Goal: Task Accomplishment & Management: Complete application form

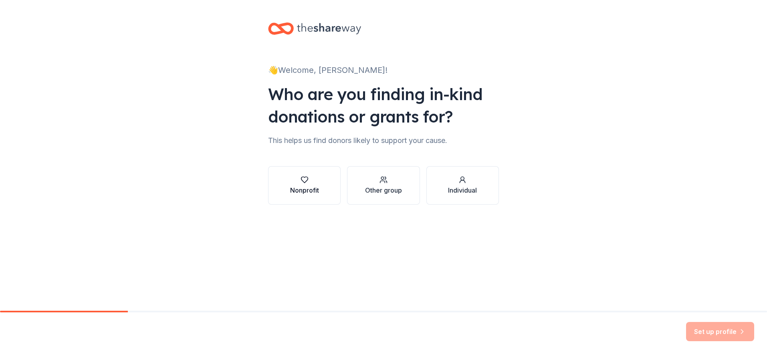
click at [306, 178] on icon "button" at bounding box center [305, 180] width 8 height 8
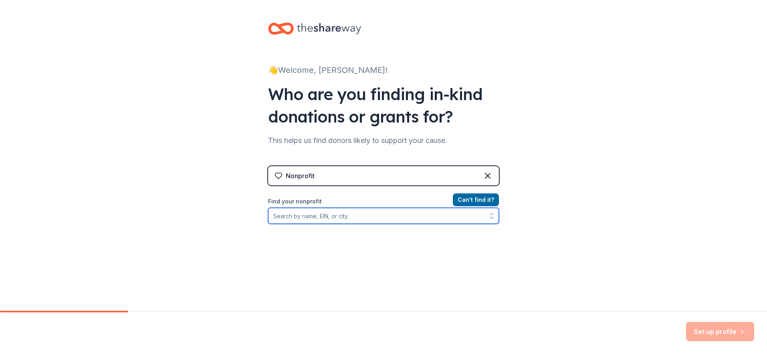
click at [311, 219] on input "Find your nonprofit" at bounding box center [383, 216] width 231 height 16
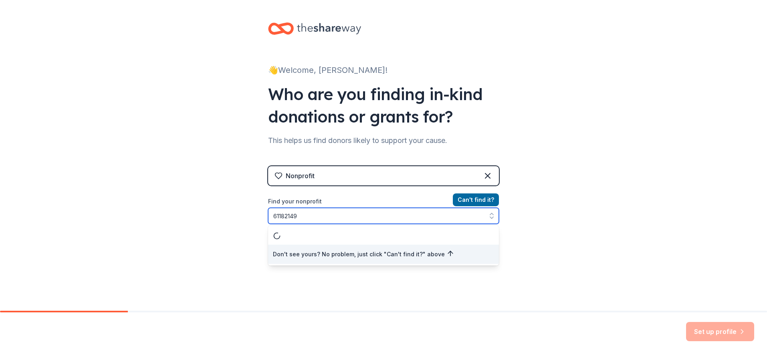
type input "611821493"
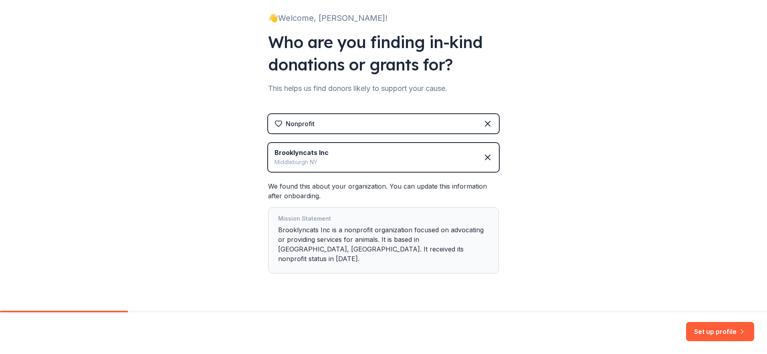
scroll to position [60, 0]
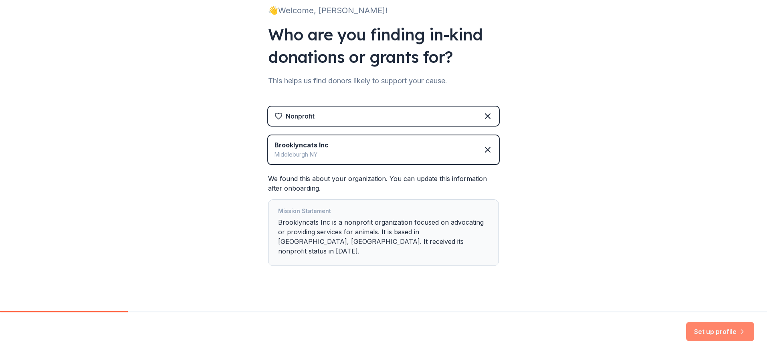
click at [701, 328] on button "Set up profile" at bounding box center [720, 331] width 68 height 19
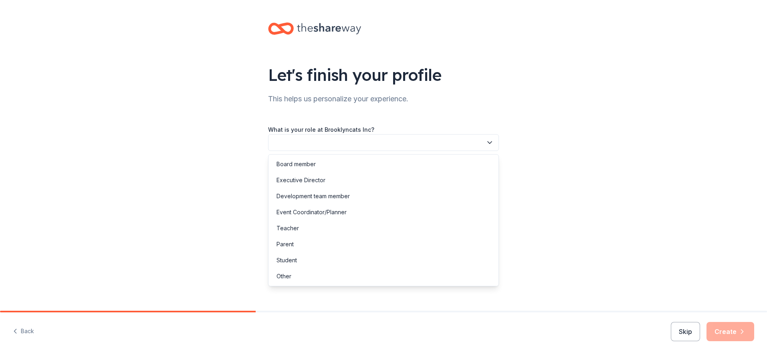
click at [323, 146] on button "button" at bounding box center [383, 142] width 231 height 17
click at [320, 183] on div "Executive Director" at bounding box center [301, 181] width 49 height 10
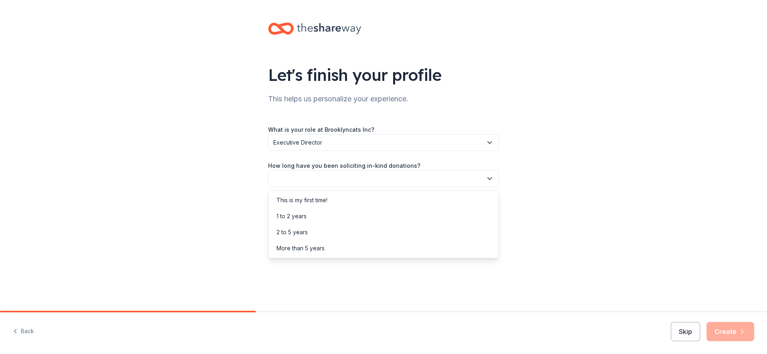
click at [379, 181] on button "button" at bounding box center [383, 178] width 231 height 17
click at [327, 200] on div "This is my first time!" at bounding box center [302, 201] width 51 height 10
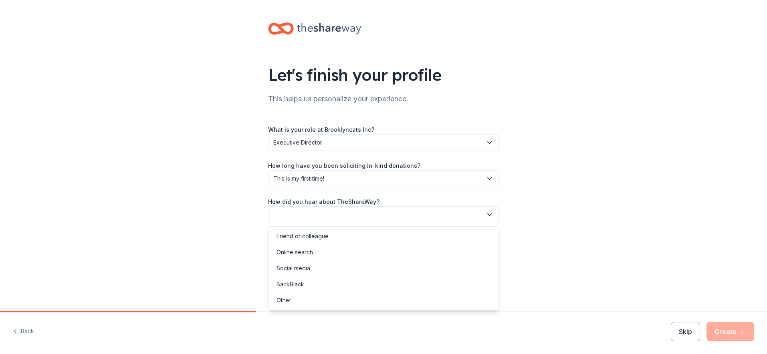
click at [410, 214] on button "button" at bounding box center [383, 214] width 231 height 17
click at [320, 251] on div "Online search" at bounding box center [383, 252] width 227 height 16
click at [728, 333] on button "Create" at bounding box center [731, 331] width 48 height 19
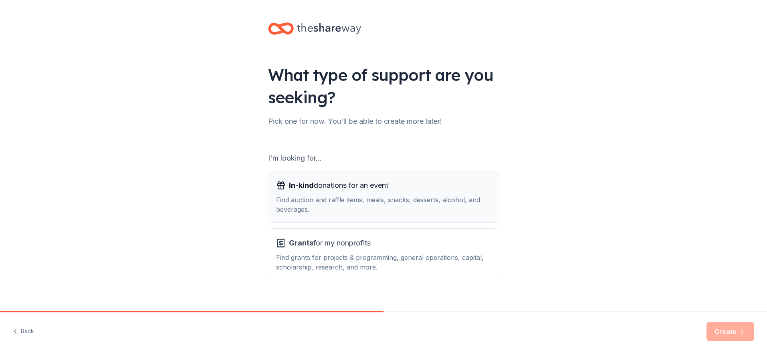
click at [427, 207] on div "Find auction and raffle items, meals, snacks, desserts, alcohol, and beverages." at bounding box center [383, 204] width 215 height 19
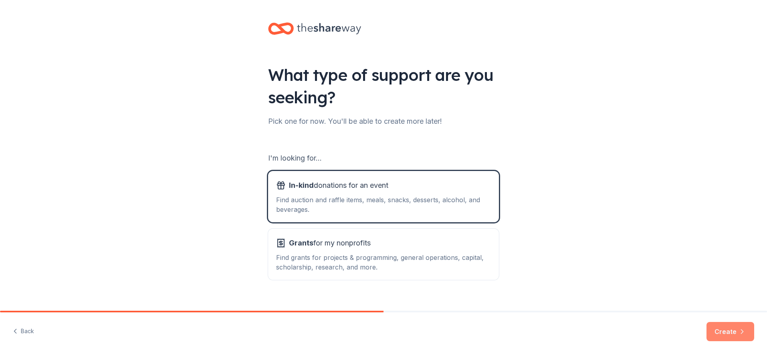
click at [731, 332] on button "Create" at bounding box center [731, 331] width 48 height 19
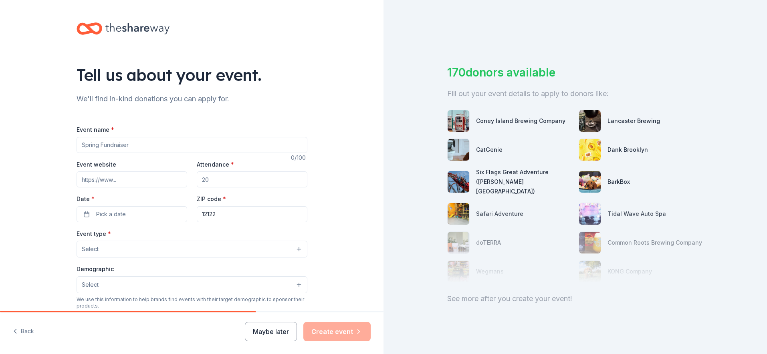
drag, startPoint x: 761, startPoint y: 170, endPoint x: 768, endPoint y: 211, distance: 41.5
click at [767, 211] on html "Tell us about your event. We'll find in-kind donations you can apply for. Event…" at bounding box center [383, 177] width 767 height 354
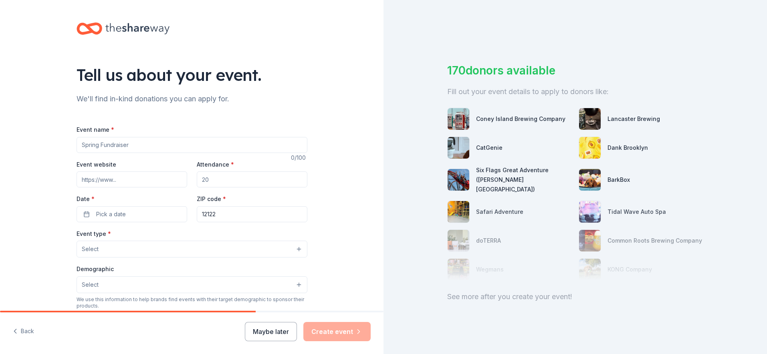
click at [494, 291] on div "See more after you create your event!" at bounding box center [575, 297] width 256 height 13
click at [460, 291] on div "See more after you create your event!" at bounding box center [575, 297] width 256 height 13
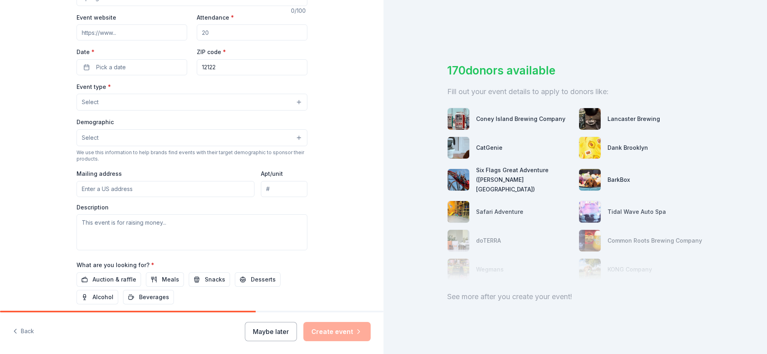
scroll to position [0, 0]
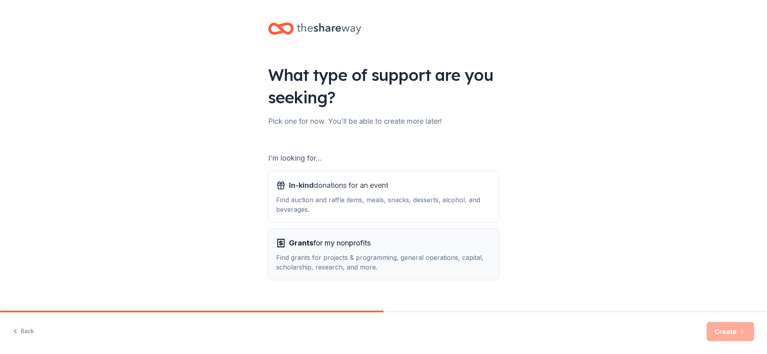
click at [357, 262] on div "Find grants for projects & programming, general operations, capital, scholarshi…" at bounding box center [383, 262] width 215 height 19
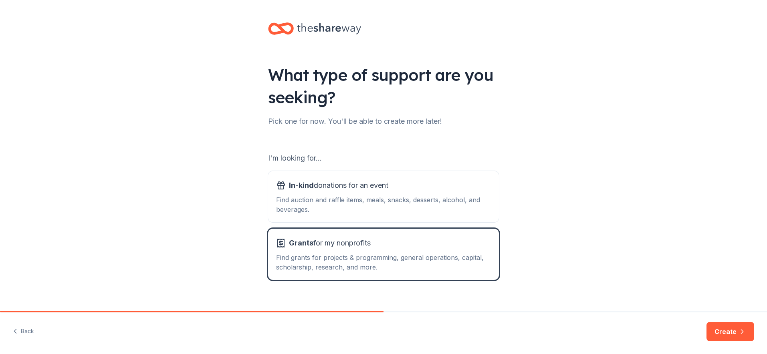
click at [724, 332] on button "Create" at bounding box center [731, 331] width 48 height 19
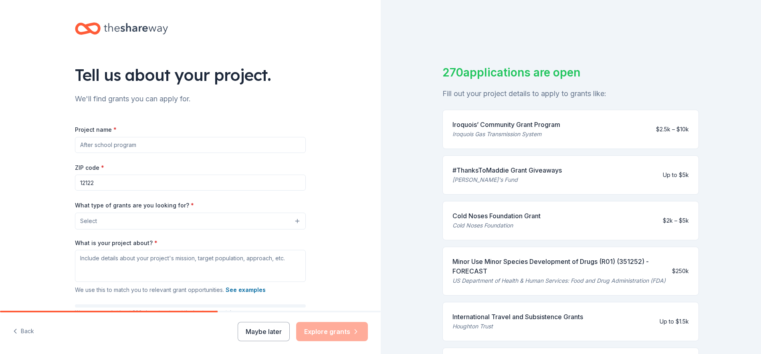
click at [269, 141] on input "Project name *" at bounding box center [190, 145] width 231 height 16
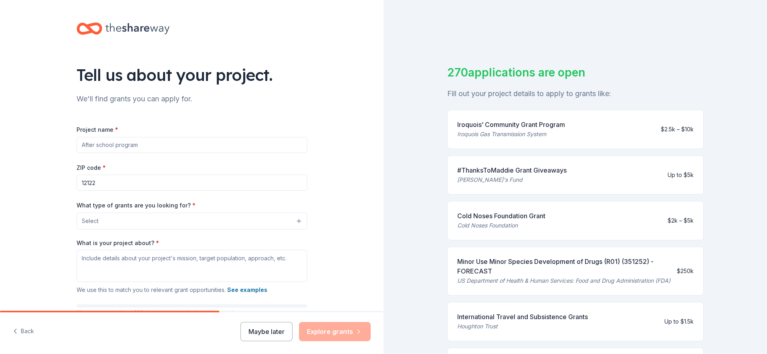
click at [249, 222] on button "Select" at bounding box center [192, 221] width 231 height 17
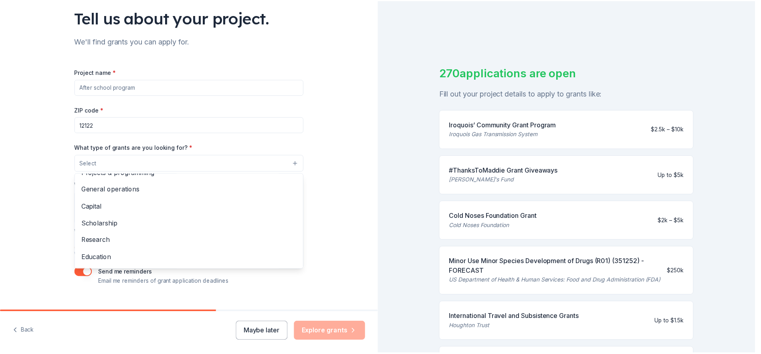
scroll to position [13, 0]
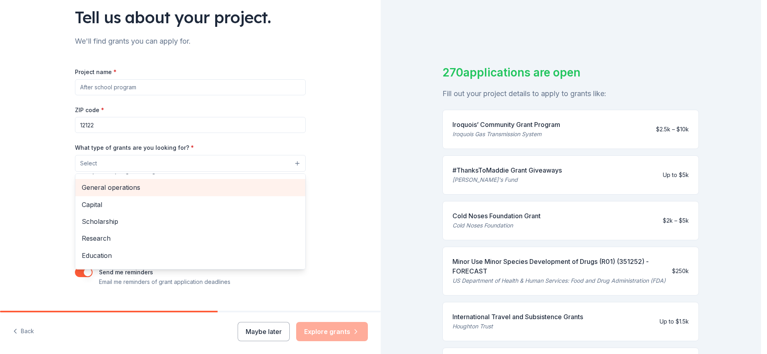
click at [136, 182] on span "General operations" at bounding box center [190, 187] width 217 height 10
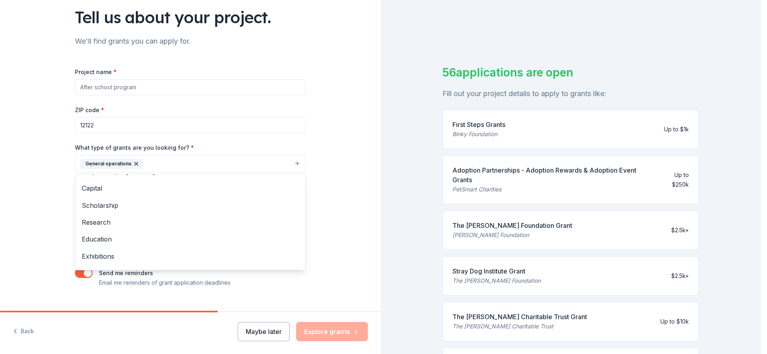
click at [408, 244] on div "Tell us about your project. We'll find grants you can apply for. Project name *…" at bounding box center [380, 177] width 761 height 354
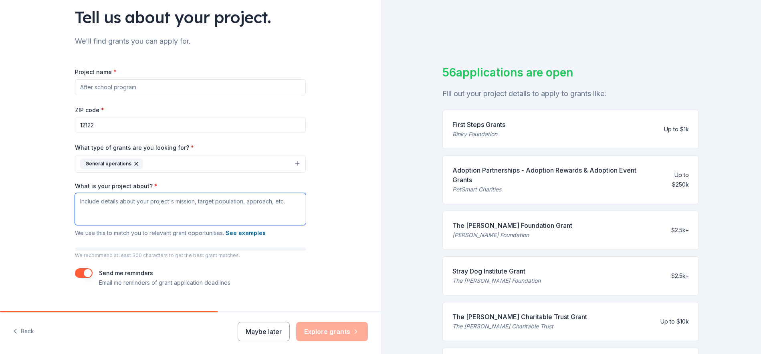
click at [81, 204] on textarea "What is your project about? *" at bounding box center [190, 209] width 231 height 32
click at [279, 201] on textarea "We feed, trap, neuter, release cats & the cats that are friendly we find homes" at bounding box center [190, 209] width 231 height 32
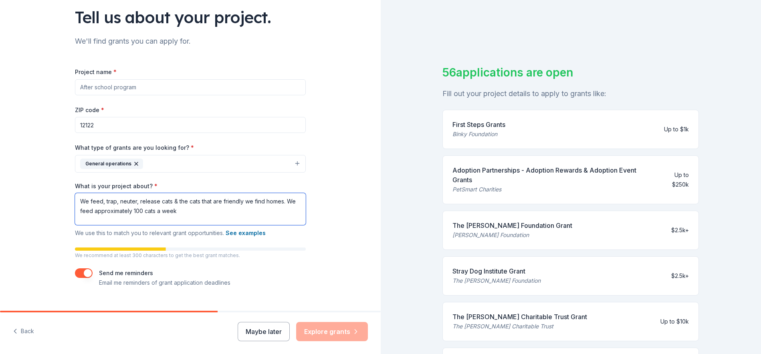
click at [176, 212] on textarea "We feed, trap, neuter, release cats & the cats that are friendly we find homes.…" at bounding box center [190, 209] width 231 height 32
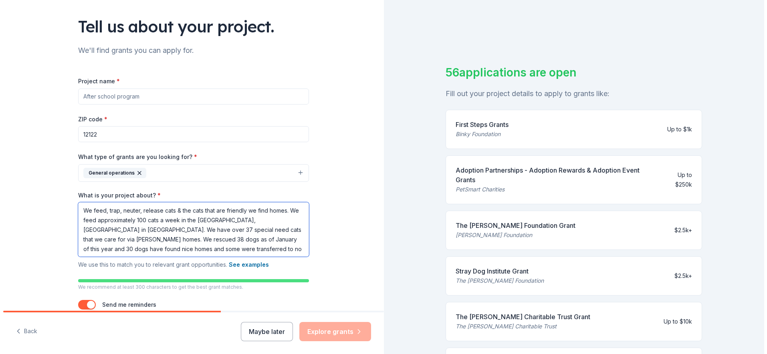
scroll to position [48, 0]
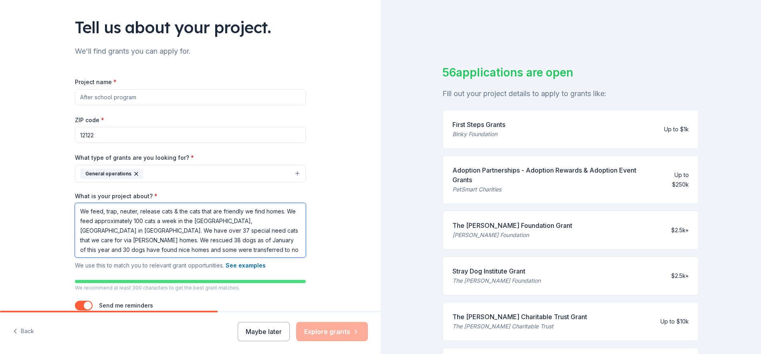
type textarea "We feed, trap, neuter, release cats & the cats that are friendly we find homes.…"
click at [107, 96] on input "Project name *" at bounding box center [190, 97] width 231 height 16
type input "Cat & dog rescue"
click at [351, 328] on button "Explore grants" at bounding box center [332, 331] width 72 height 19
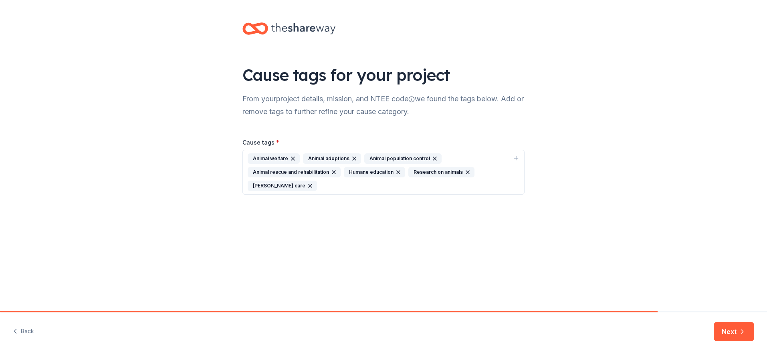
click at [271, 158] on div "Animal welfare" at bounding box center [274, 158] width 52 height 10
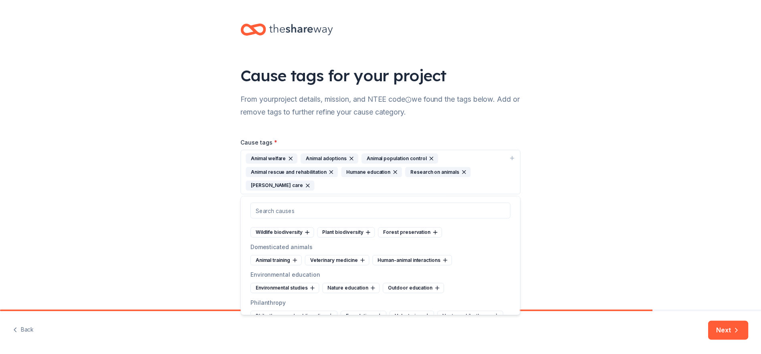
scroll to position [721, 0]
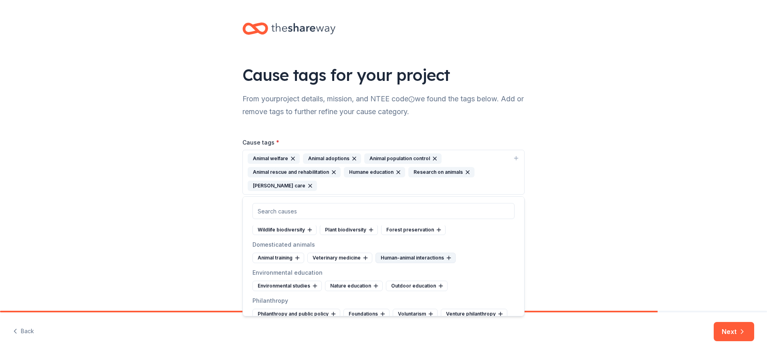
click at [432, 259] on div "Human-animal interactions" at bounding box center [416, 258] width 80 height 10
click at [747, 333] on button "Next" at bounding box center [734, 331] width 40 height 19
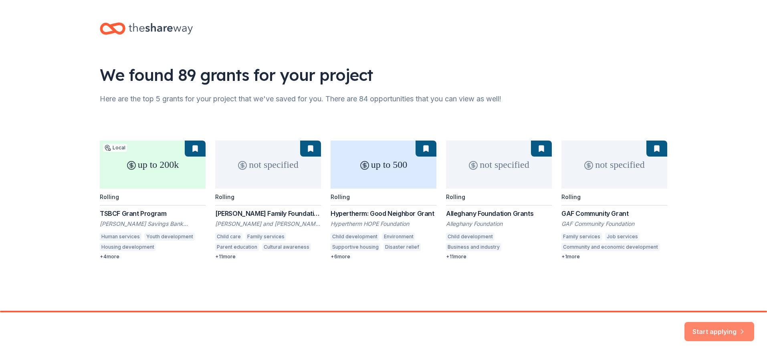
click at [726, 326] on button "Start applying" at bounding box center [720, 326] width 70 height 19
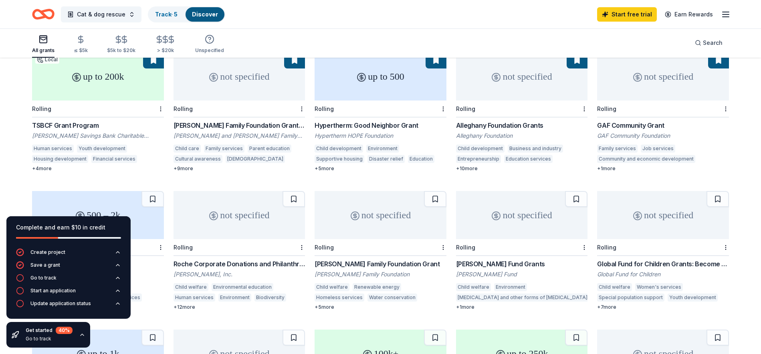
scroll to position [93, 0]
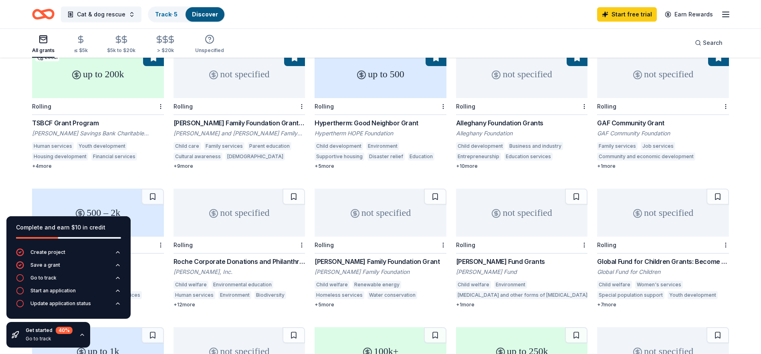
click at [64, 330] on div "40 %" at bounding box center [64, 330] width 17 height 7
click at [39, 337] on div "Go to track" at bounding box center [49, 339] width 47 height 6
click at [82, 336] on icon "button" at bounding box center [82, 335] width 6 height 6
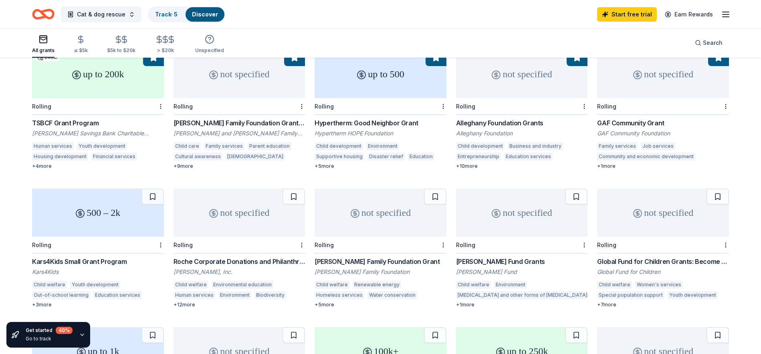
click at [82, 336] on icon "button" at bounding box center [82, 335] width 6 height 6
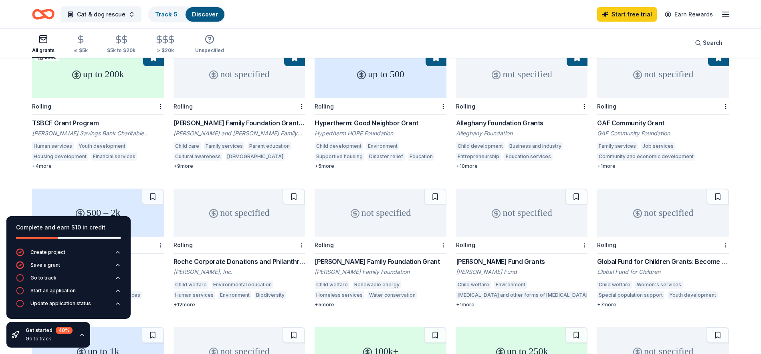
click at [136, 264] on div "Complete and earn $10 in credit Create project Save a grant Go to track Start a…" at bounding box center [68, 282] width 137 height 144
click at [74, 252] on button "Create project" at bounding box center [68, 254] width 105 height 13
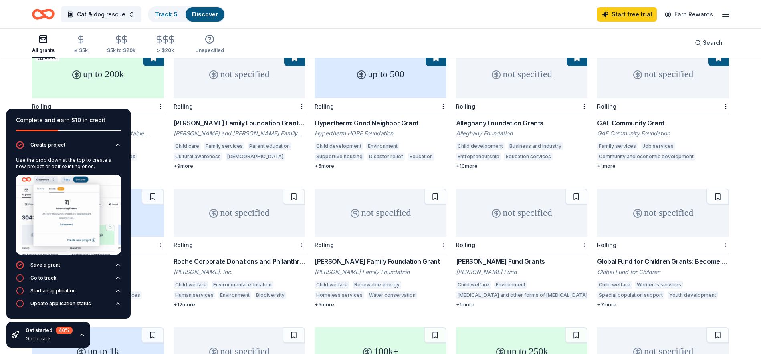
click at [138, 258] on div "Kars4Kids Small Grant Program Kars4Kids Child welfare Youth development Out-of-…" at bounding box center [98, 282] width 132 height 51
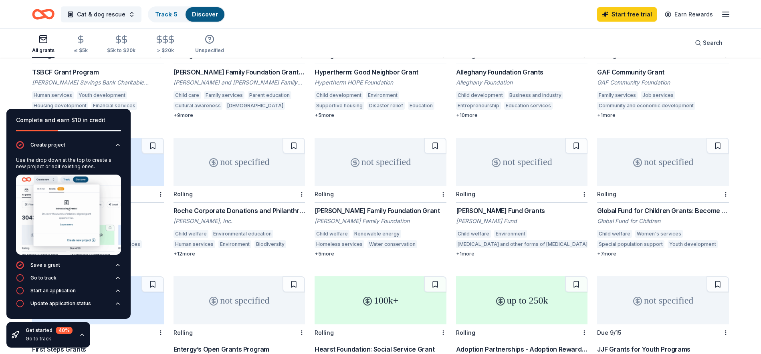
scroll to position [142, 0]
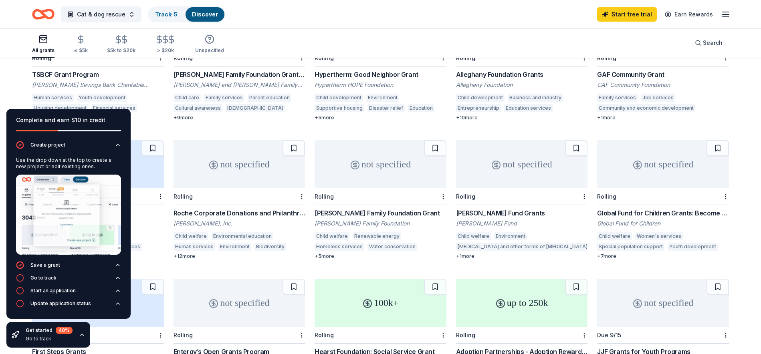
click at [79, 335] on icon "button" at bounding box center [82, 335] width 6 height 6
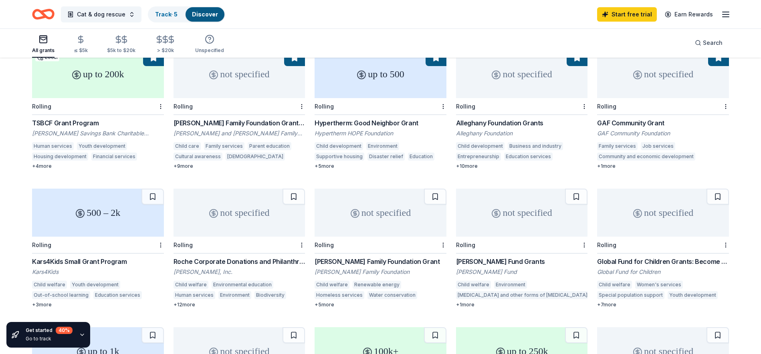
scroll to position [99, 0]
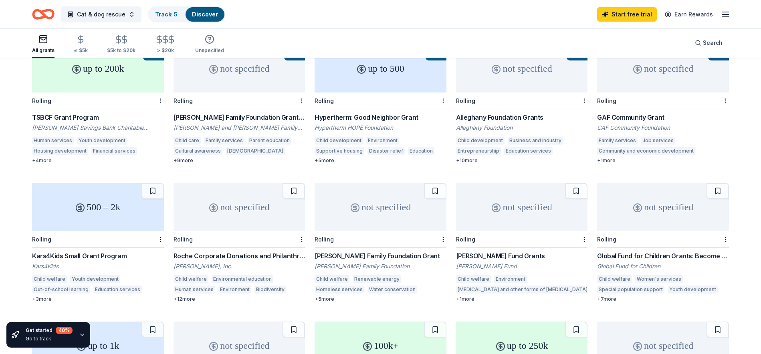
click at [49, 157] on div "+ 4 more" at bounding box center [98, 160] width 132 height 6
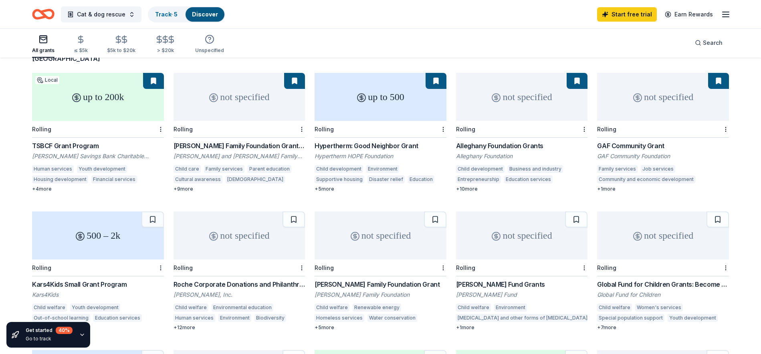
scroll to position [75, 0]
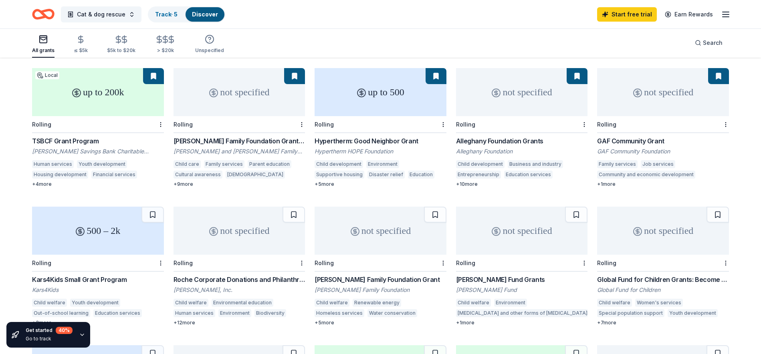
click at [182, 181] on div "+ 9 more" at bounding box center [240, 184] width 132 height 6
click at [202, 17] on link "Discover" at bounding box center [205, 14] width 26 height 7
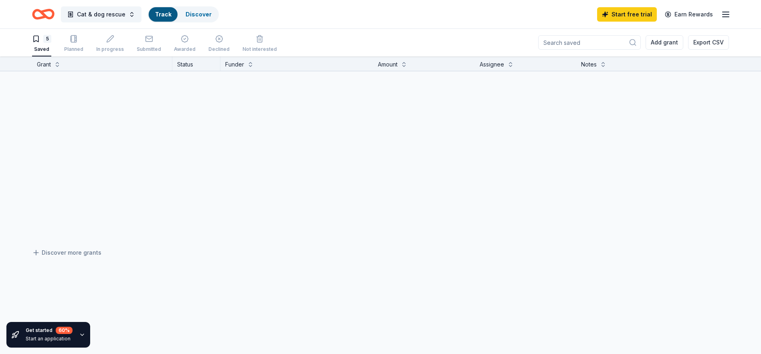
scroll to position [0, 0]
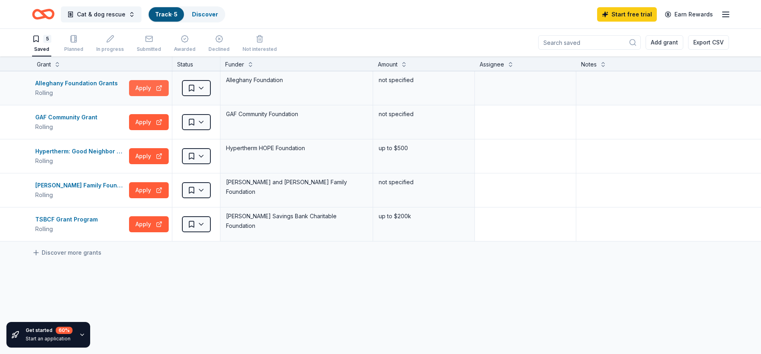
click at [158, 89] on button "Apply" at bounding box center [149, 88] width 40 height 16
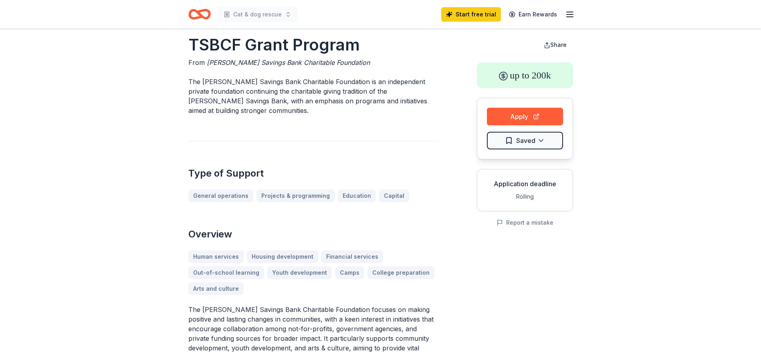
scroll to position [18, 0]
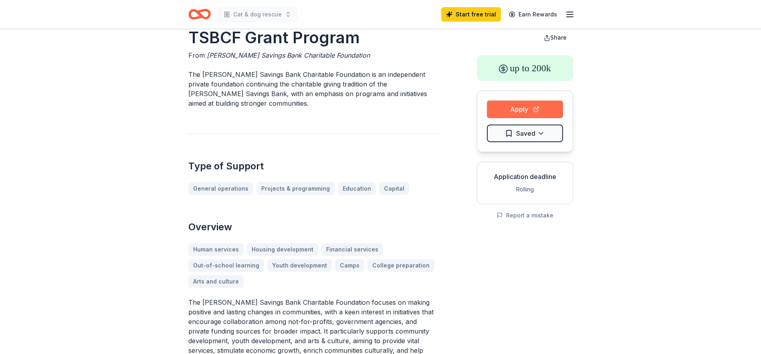
click at [521, 114] on button "Apply" at bounding box center [525, 110] width 76 height 18
click at [517, 116] on button "Apply" at bounding box center [525, 110] width 76 height 18
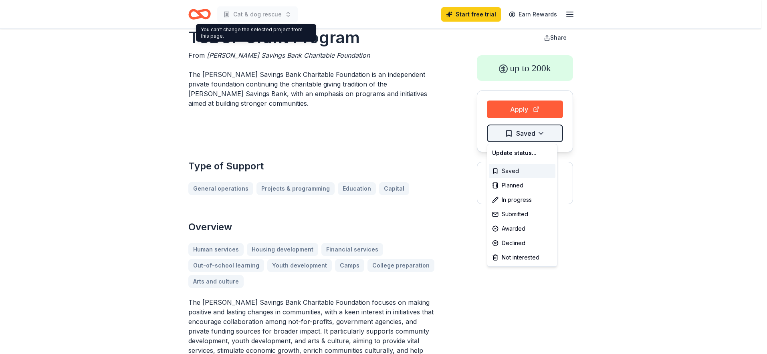
click at [547, 136] on html "Cat & dog rescue Start free trial Earn Rewards TSBCF Grant Program From Troy Sa…" at bounding box center [383, 159] width 767 height 354
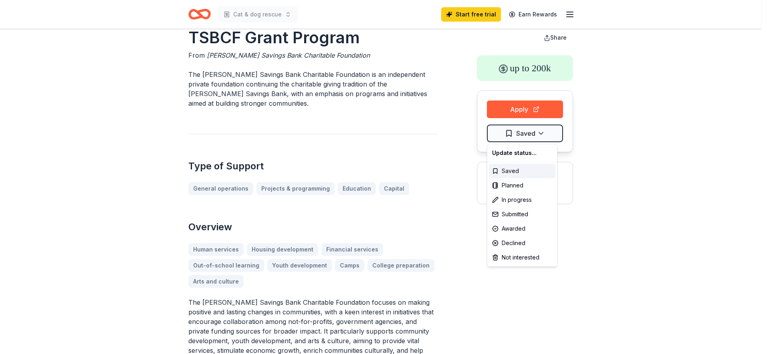
click at [588, 141] on html "Cat & dog rescue Start free trial Earn Rewards TSBCF Grant Program From Troy Sa…" at bounding box center [383, 159] width 767 height 354
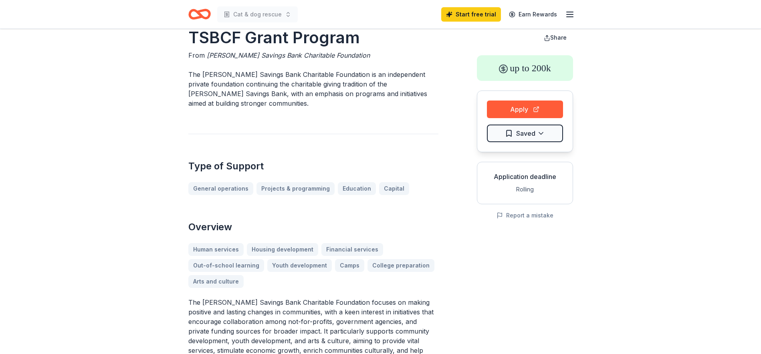
drag, startPoint x: 759, startPoint y: 63, endPoint x: 761, endPoint y: 85, distance: 21.8
click at [761, 85] on html "Cat & dog rescue Start free trial Earn Rewards TSBCF Grant Program From Troy Sa…" at bounding box center [380, 159] width 761 height 354
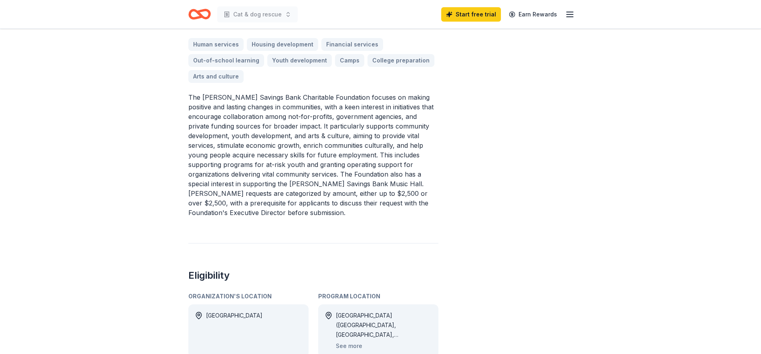
scroll to position [0, 0]
